Goal: Navigation & Orientation: Find specific page/section

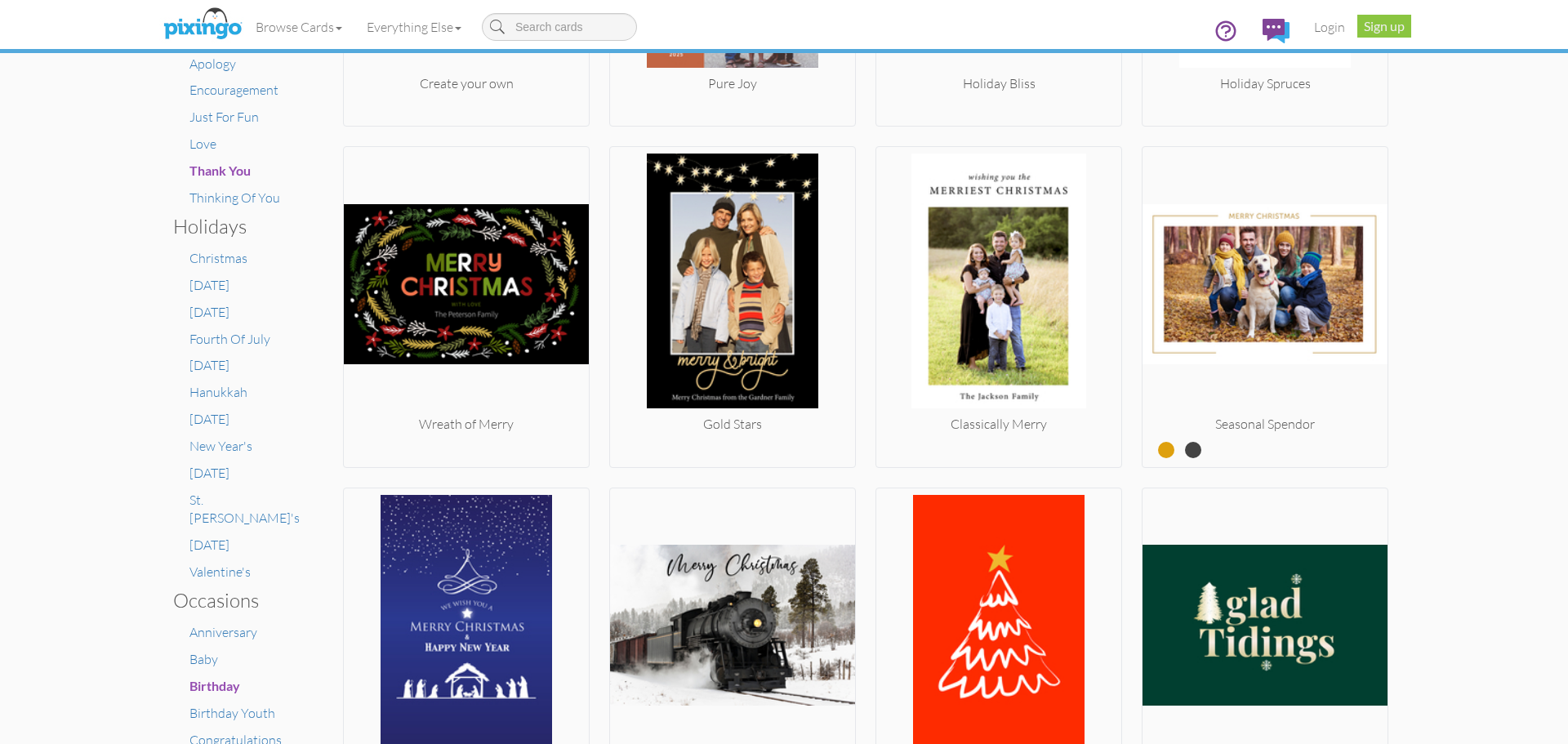
scroll to position [552, 0]
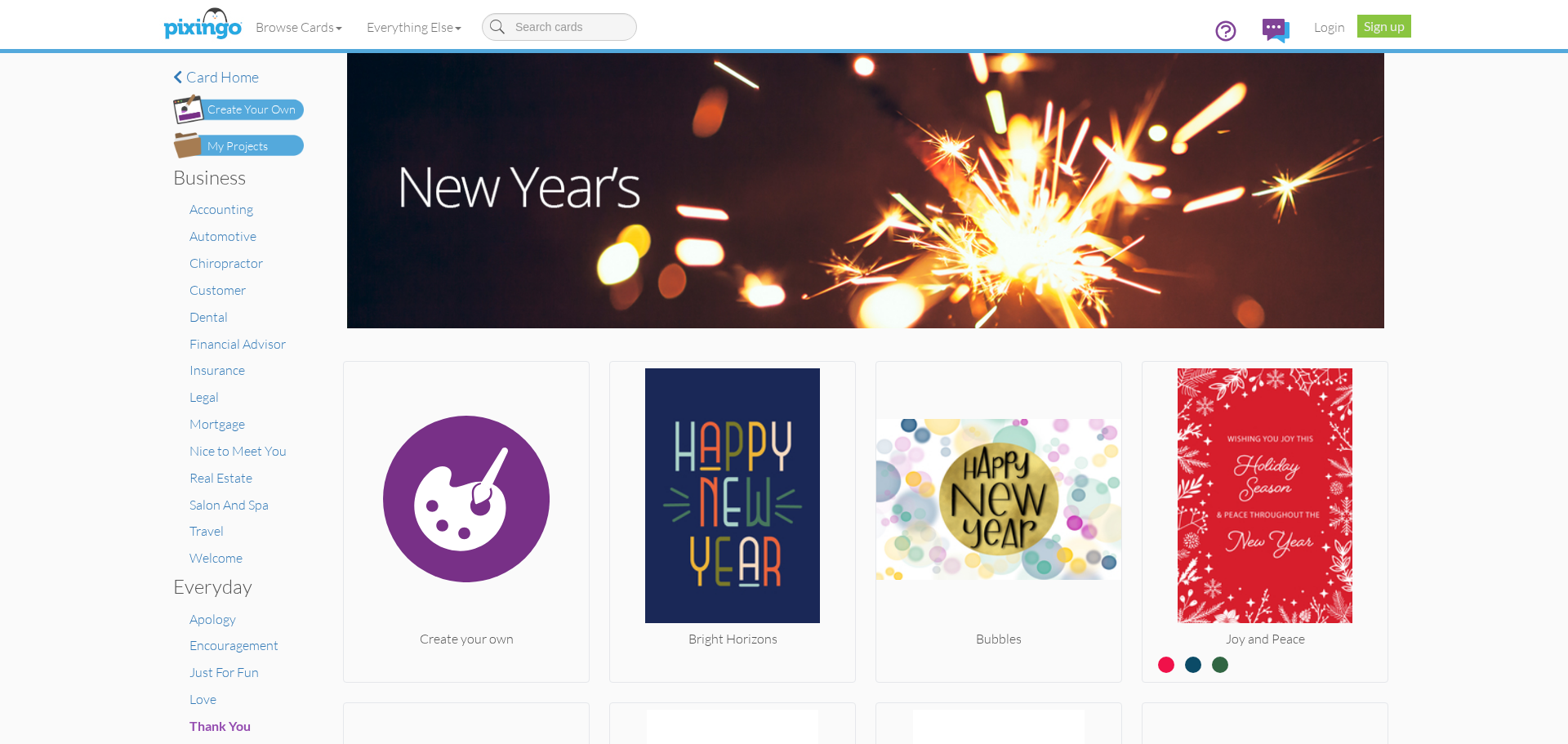
click at [1466, 478] on div "× Card home Create Your Own My Projects Business Accounting Automotive Chiropra…" at bounding box center [784, 398] width 1568 height 690
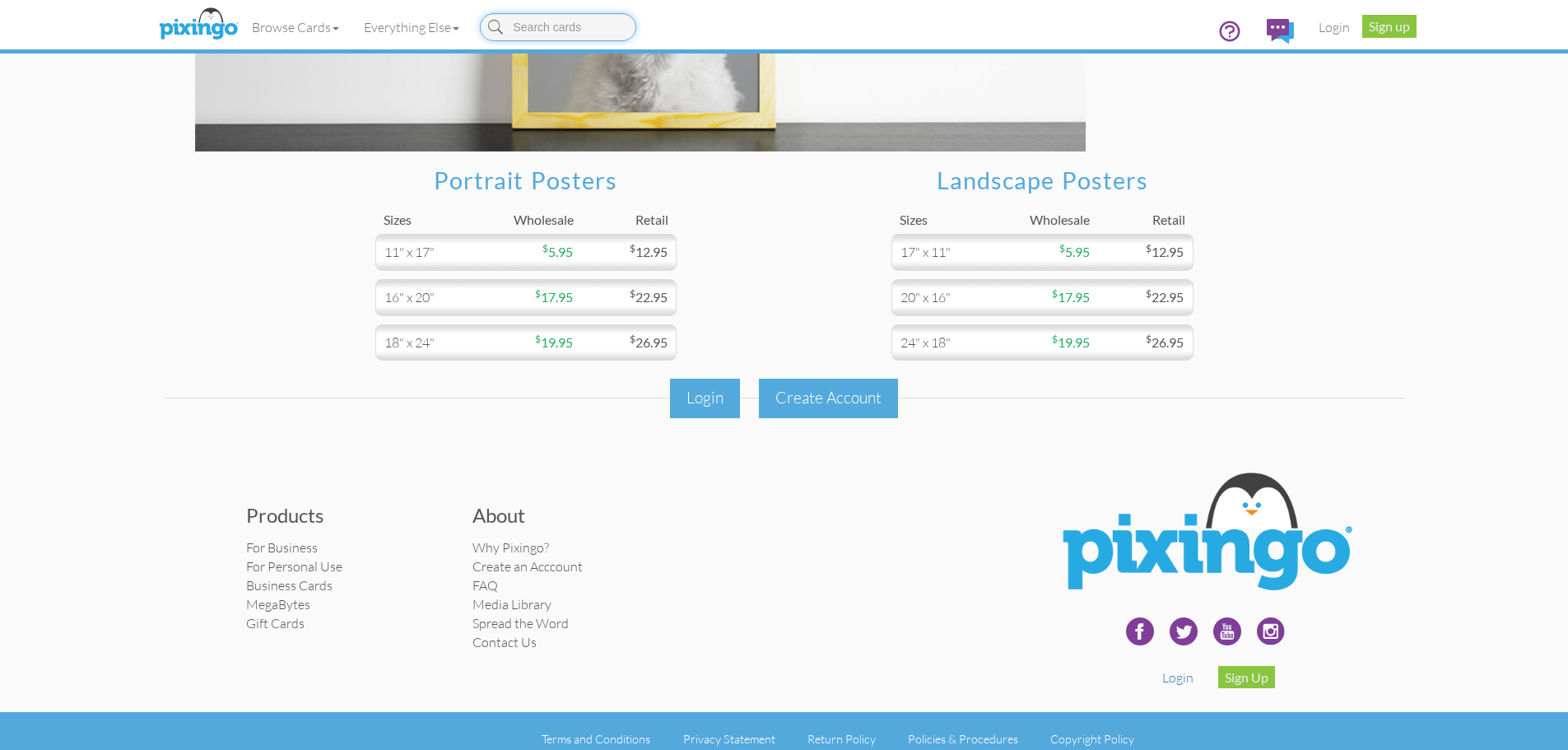
scroll to position [304, 0]
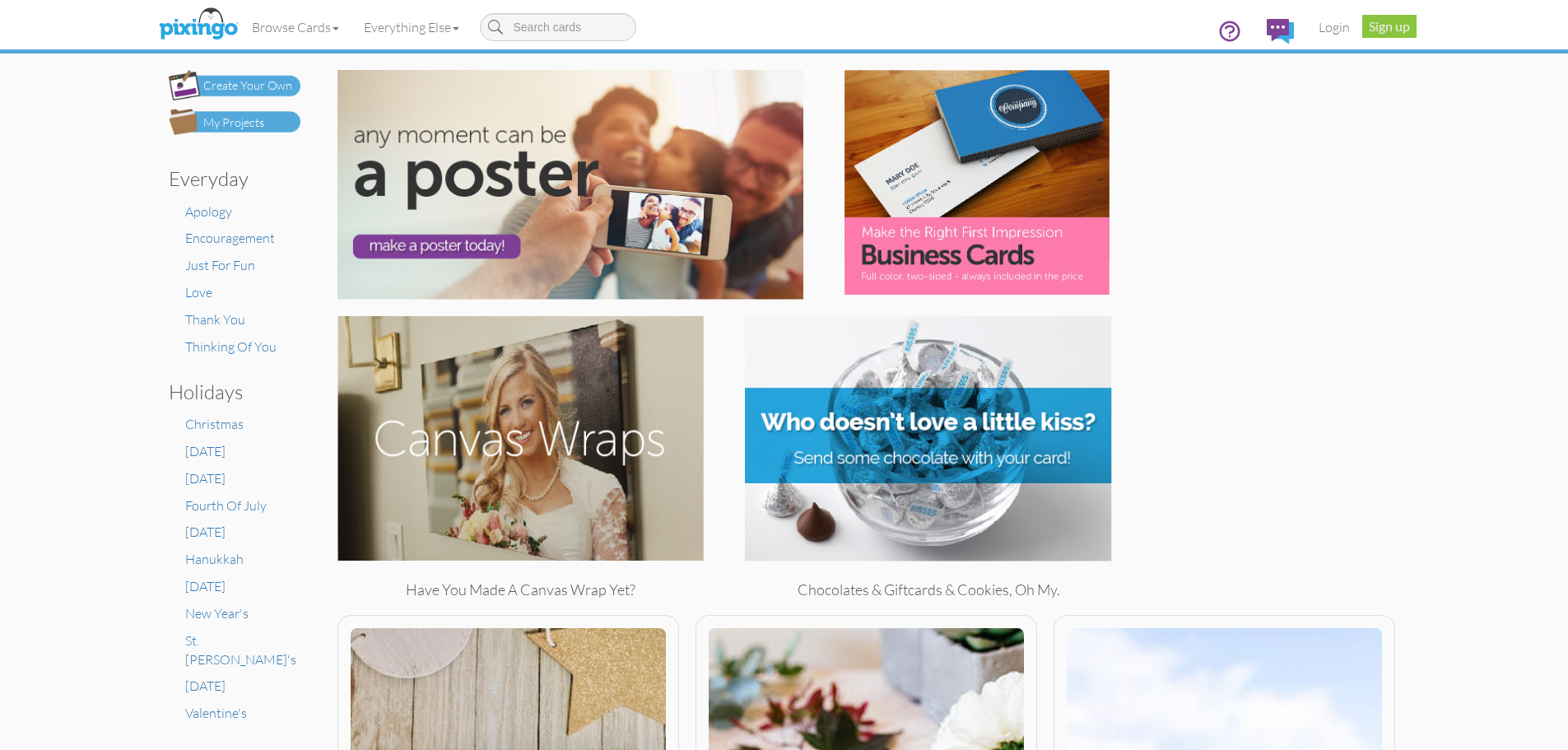
click at [1359, 326] on div "Have you made a Canvas Wrap yet? Chocolates & giftcards & cookies, oh my." at bounding box center [867, 461] width 1100 height 290
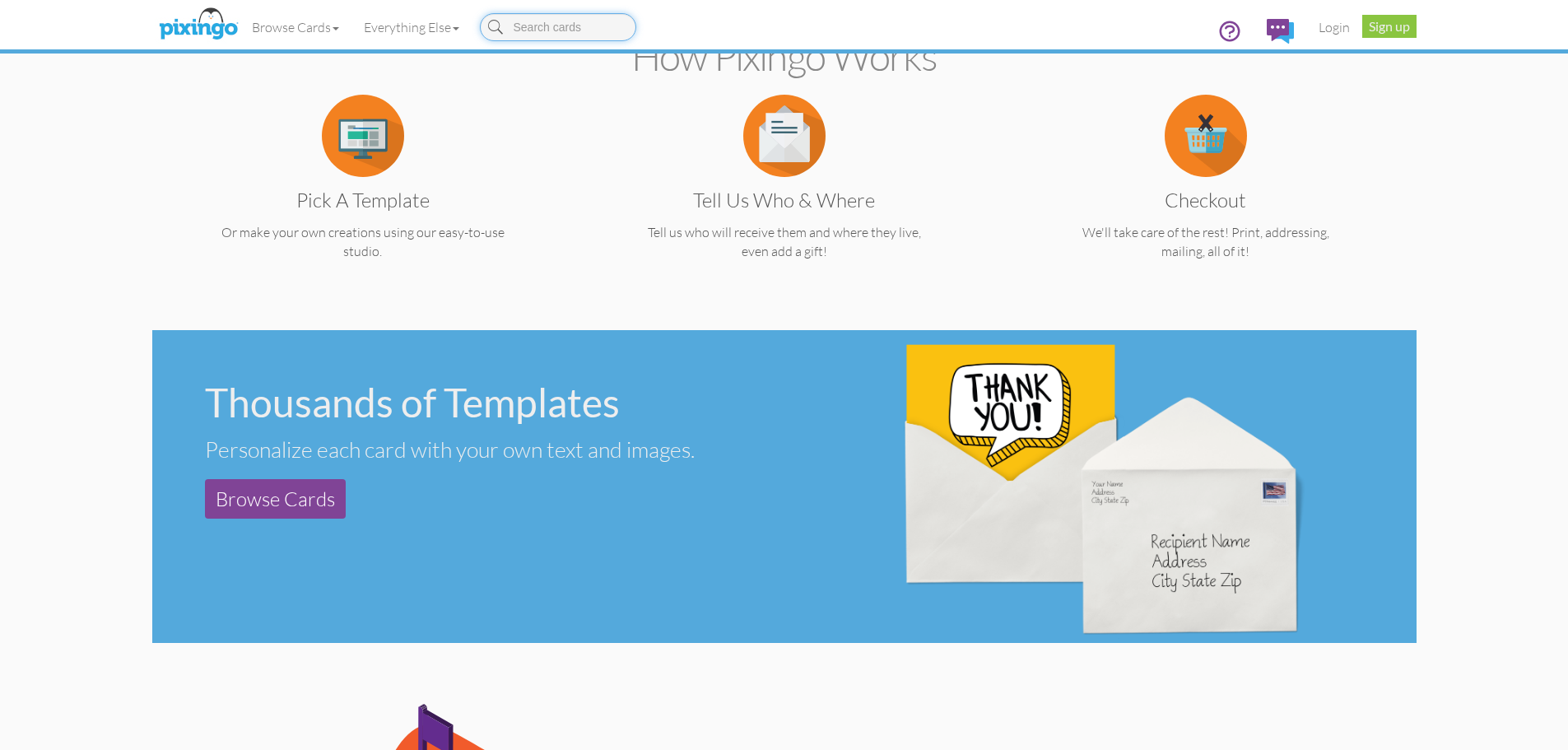
scroll to position [407, 0]
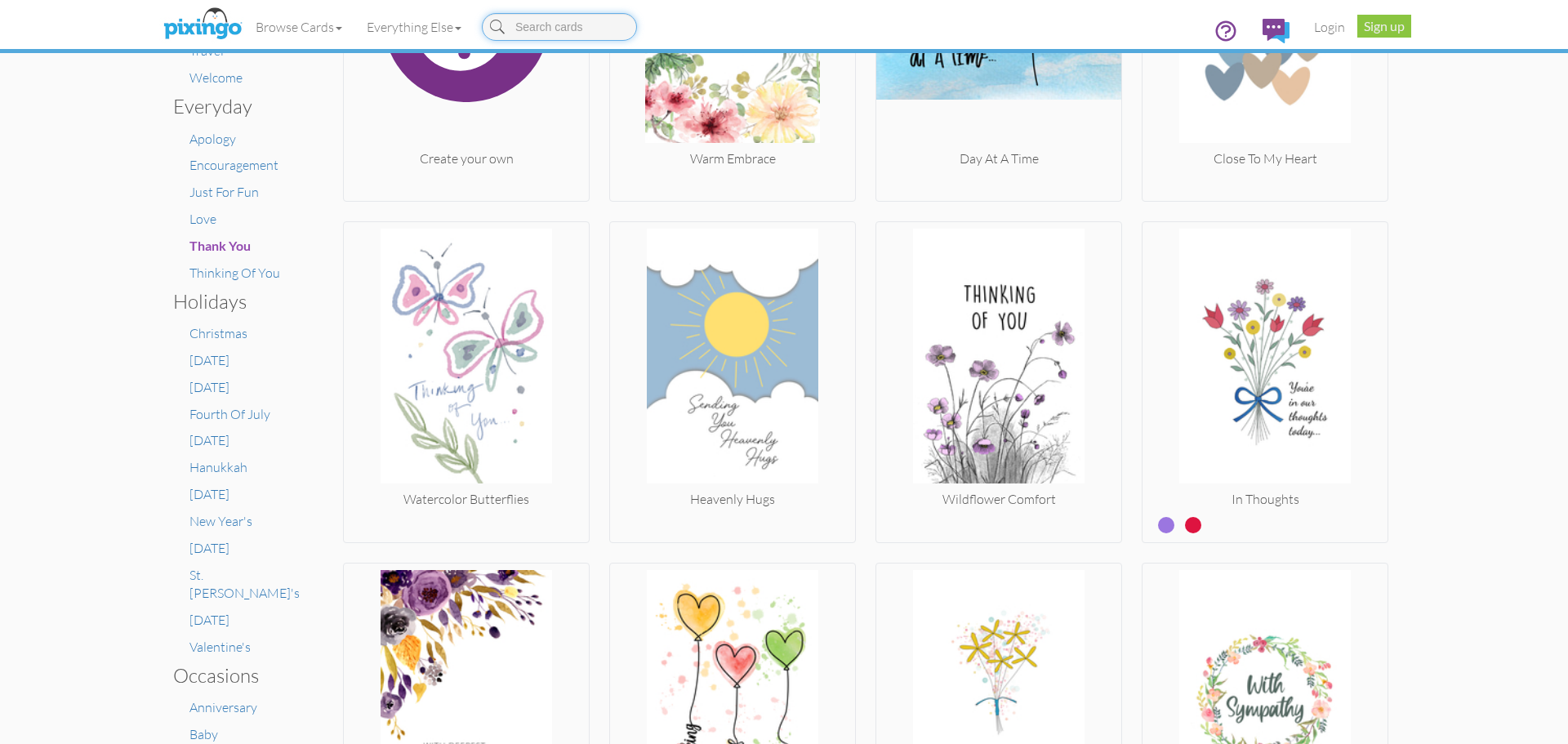
scroll to position [481, 0]
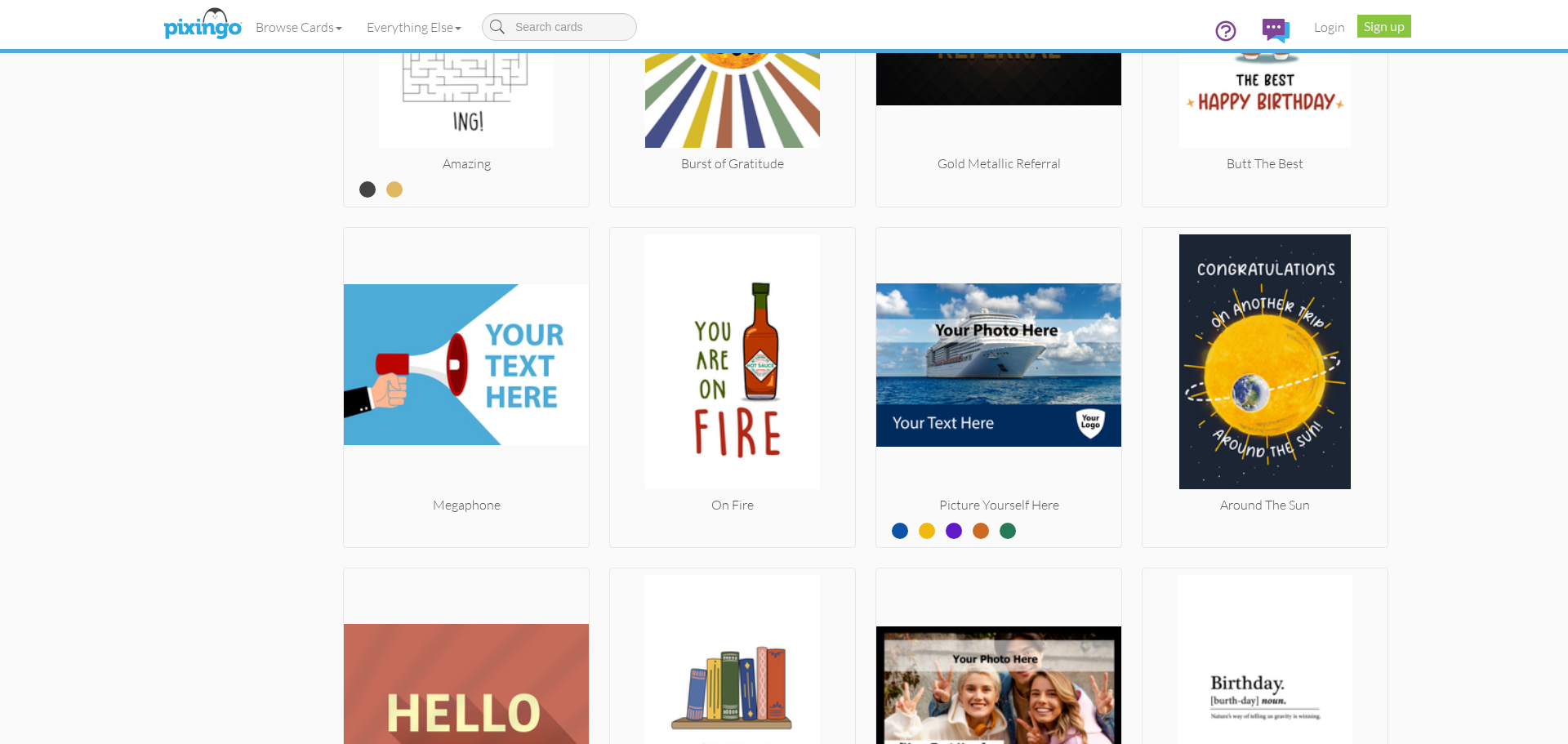
scroll to position [1539, 0]
